Goal: Transaction & Acquisition: Purchase product/service

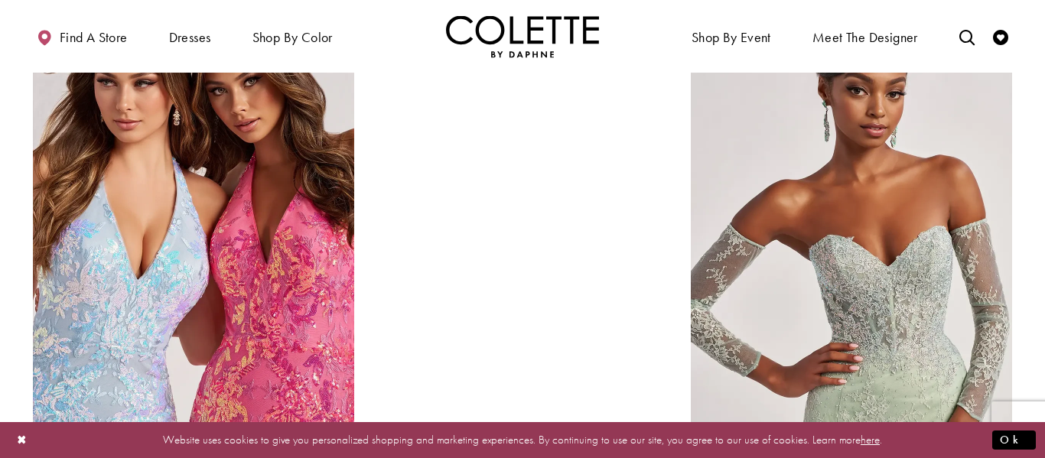
click at [597, 307] on div at bounding box center [523, 222] width 230 height 406
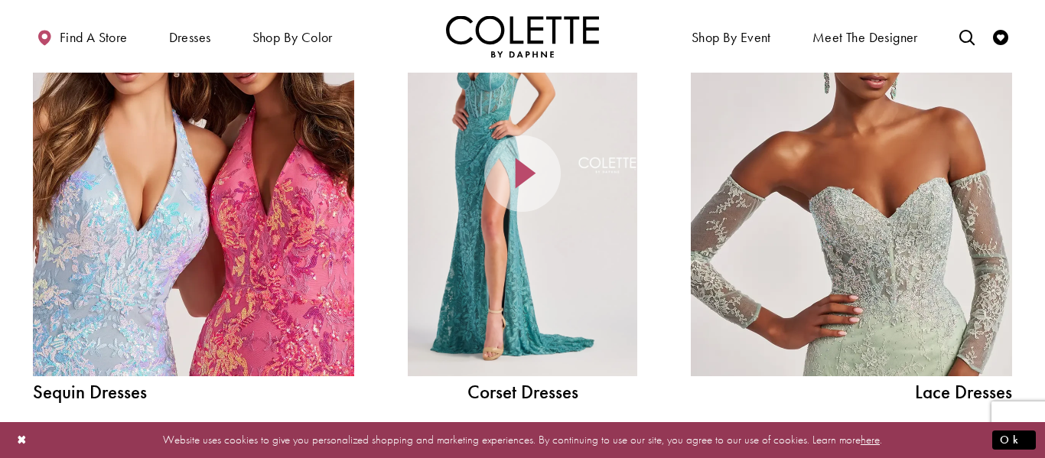
scroll to position [1913, 0]
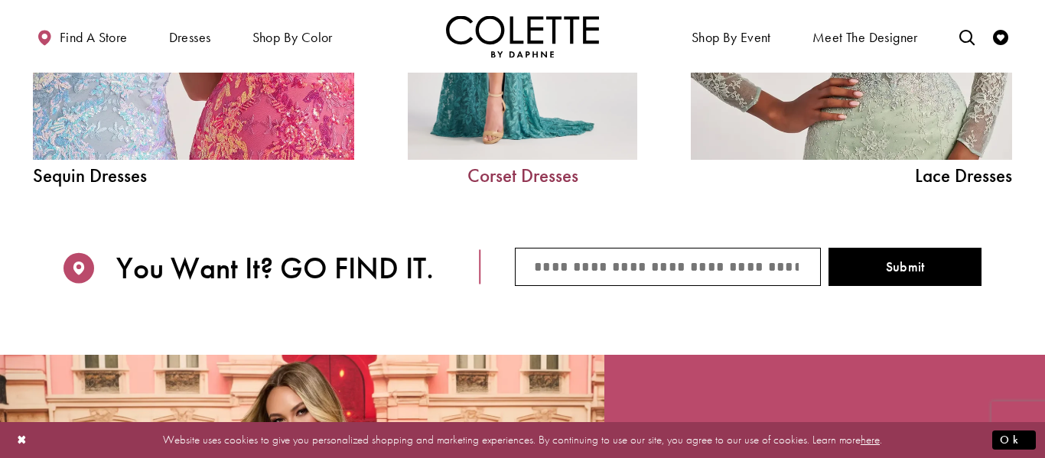
click at [564, 185] on link "Corset Dresses" at bounding box center [523, 175] width 230 height 19
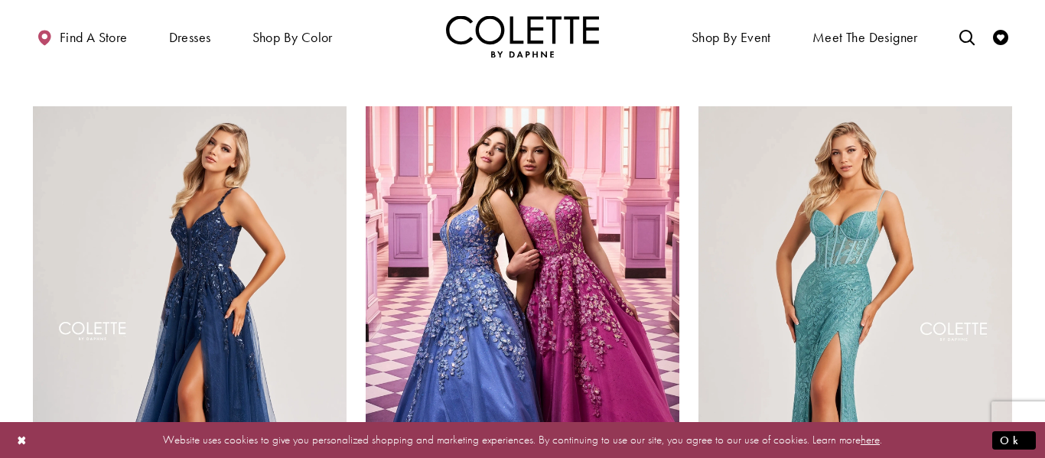
scroll to position [1738, 0]
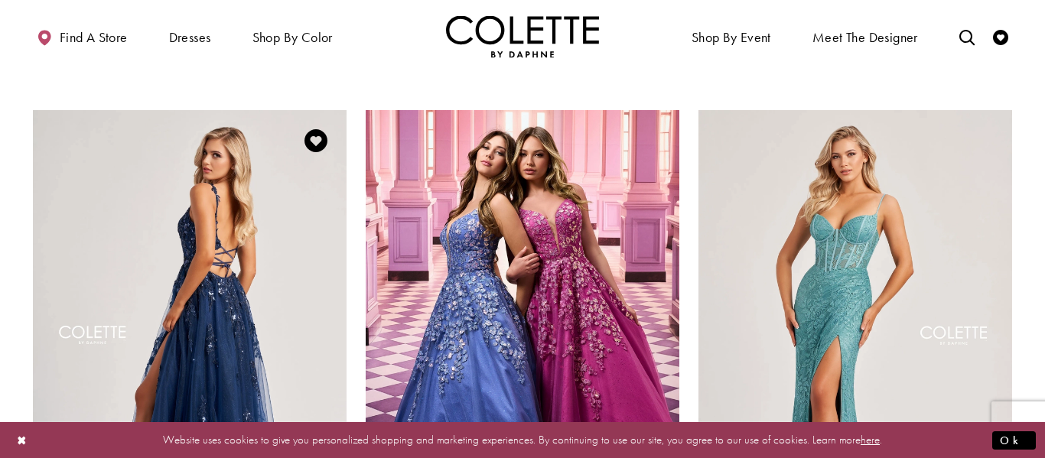
click at [285, 243] on img "Visit Colette by Daphne Style No. CL8060 Page" at bounding box center [190, 338] width 314 height 456
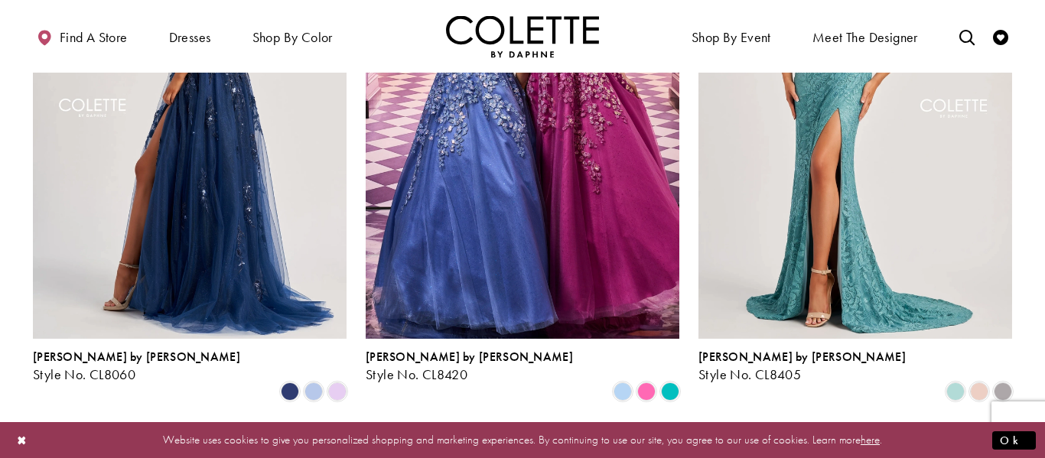
scroll to position [2052, 0]
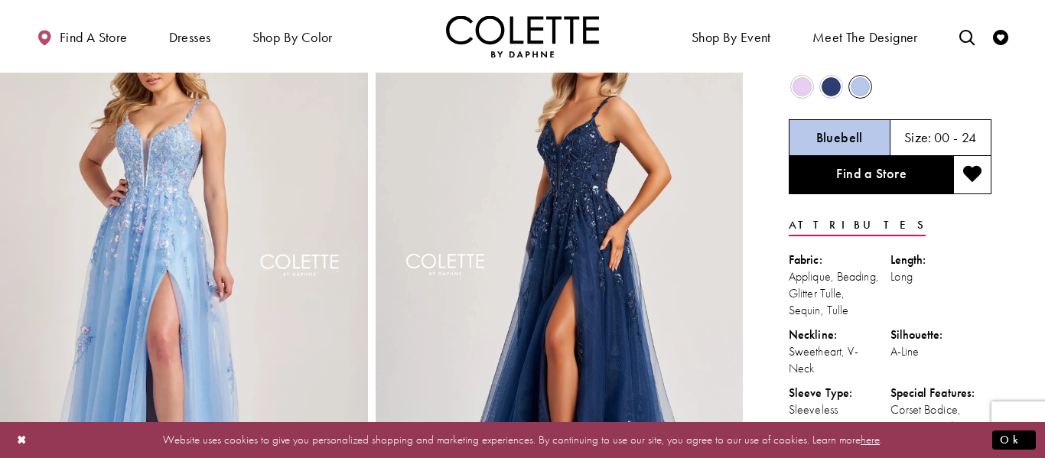
scroll to position [70, 0]
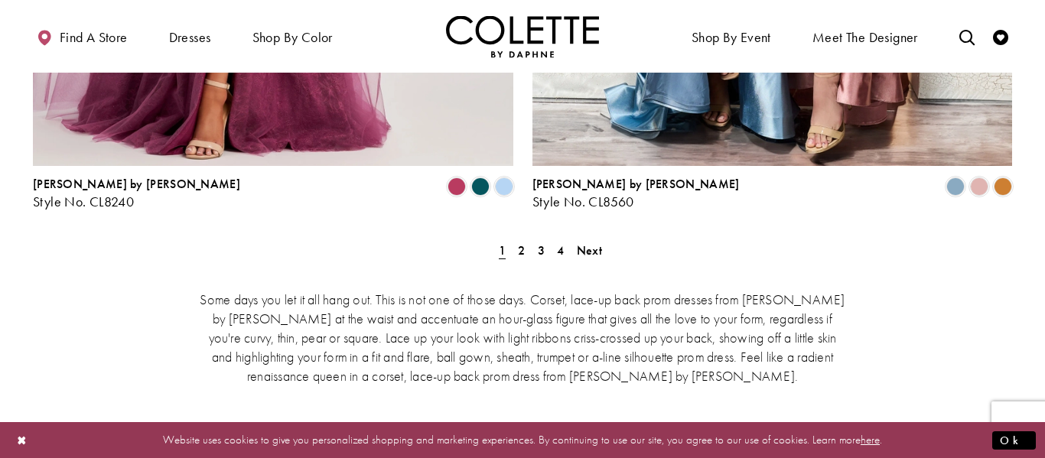
scroll to position [2928, 0]
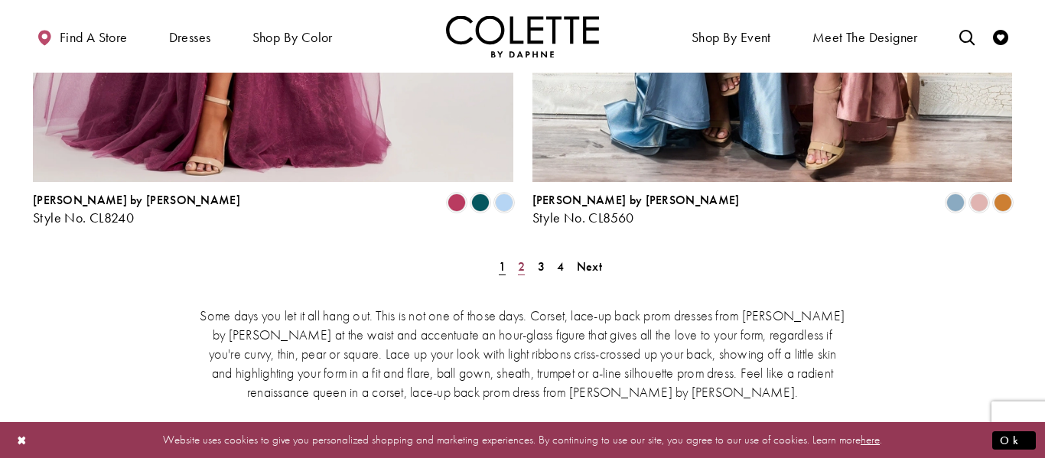
click at [522, 259] on span "2" at bounding box center [521, 267] width 7 height 16
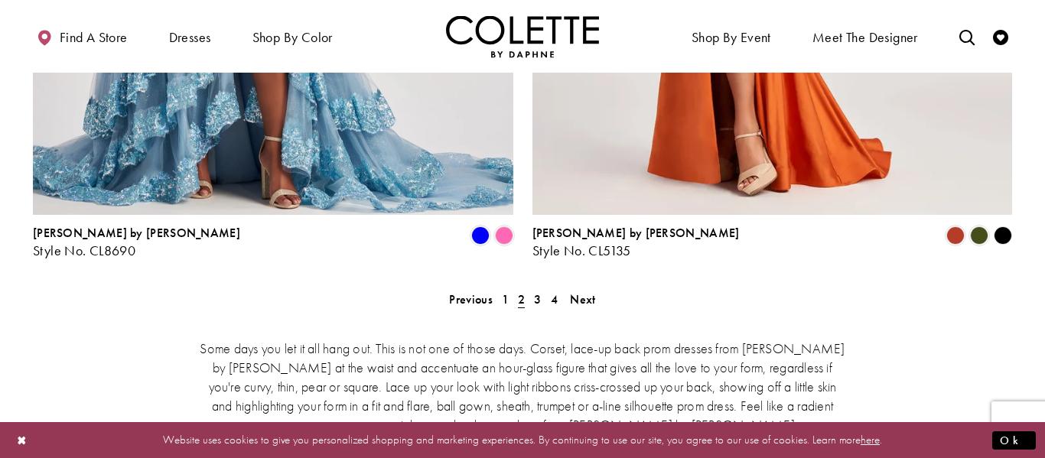
scroll to position [2898, 0]
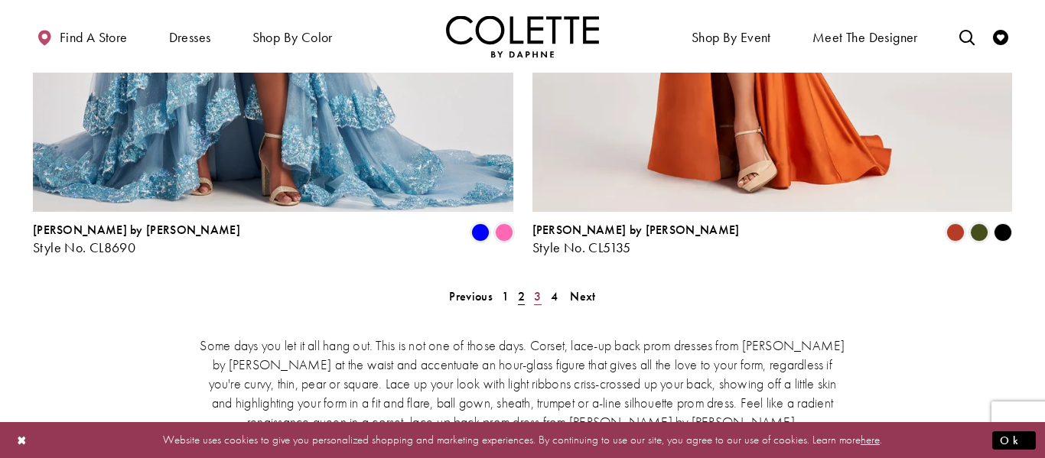
click at [538, 288] on span "3" at bounding box center [537, 296] width 7 height 16
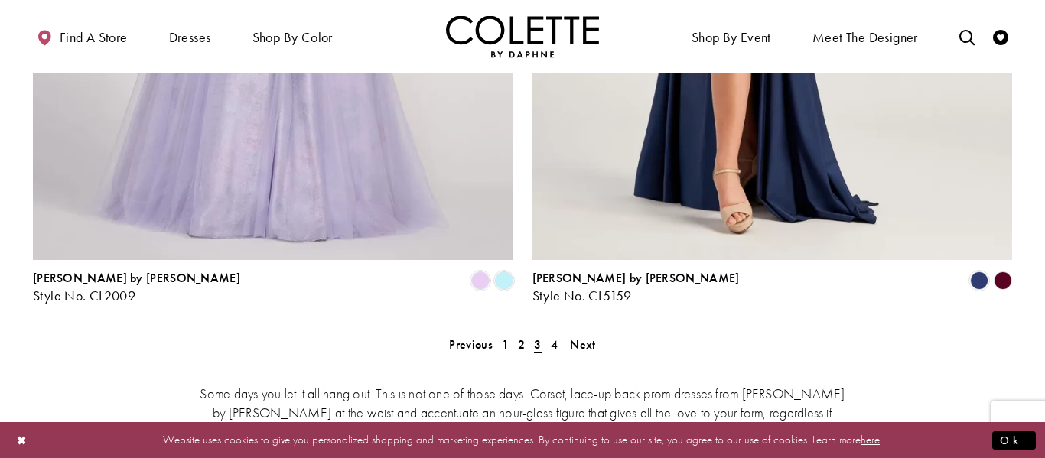
scroll to position [2855, 0]
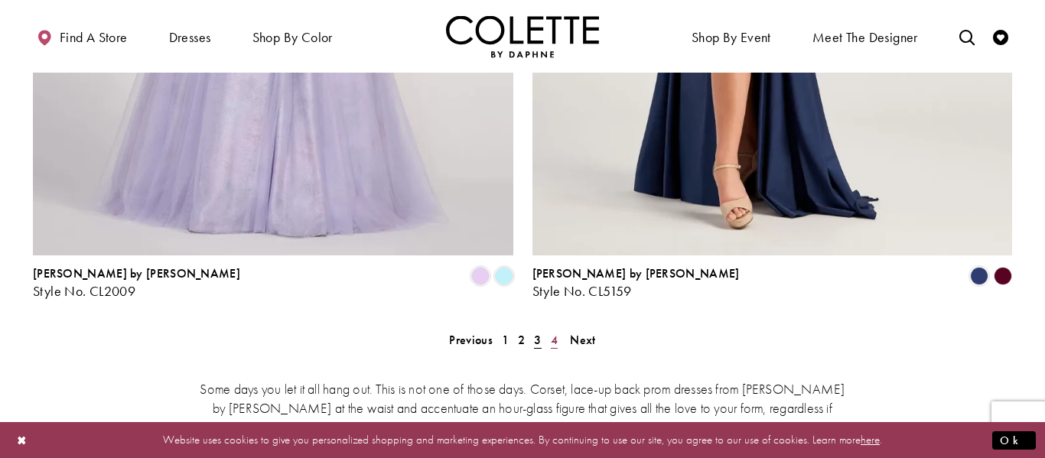
click at [554, 332] on span "4" at bounding box center [554, 340] width 7 height 16
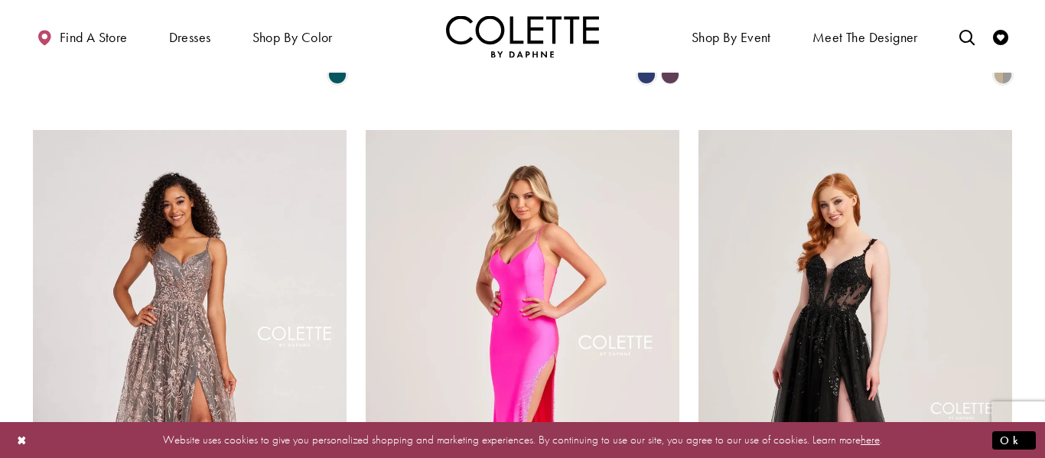
scroll to position [745, 0]
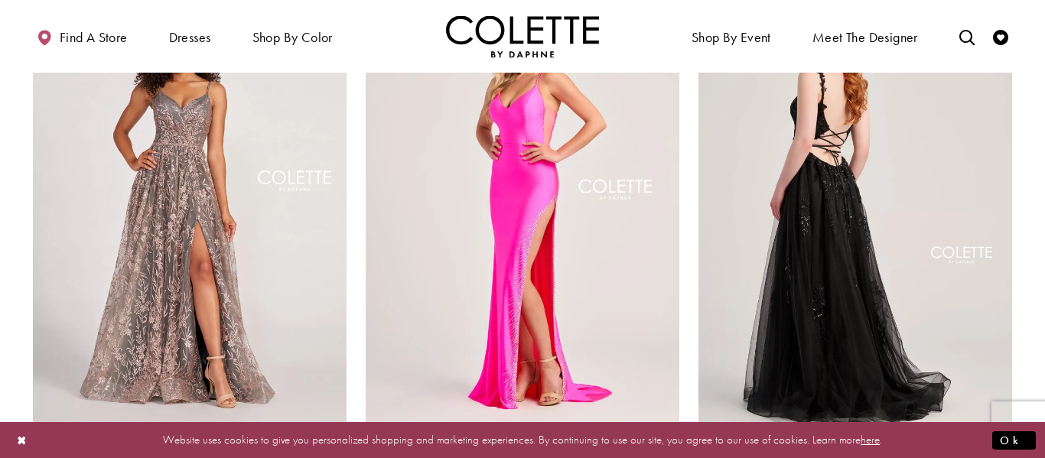
click at [854, 292] on img "Visit Colette by Daphne Style No. CL5287 Page" at bounding box center [856, 202] width 314 height 456
